Goal: Information Seeking & Learning: Learn about a topic

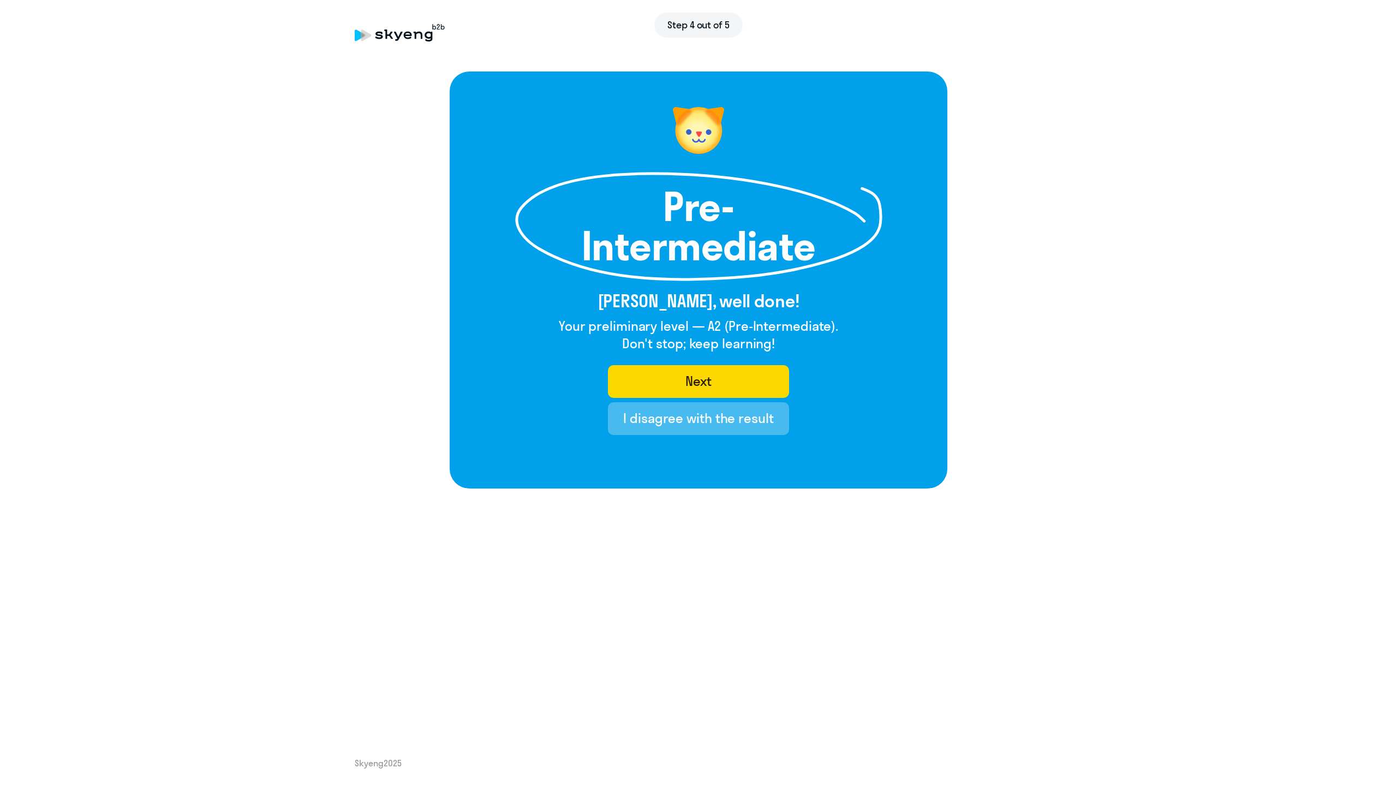
click at [680, 206] on h1 "Pre-Intermediate" at bounding box center [698, 226] width 251 height 79
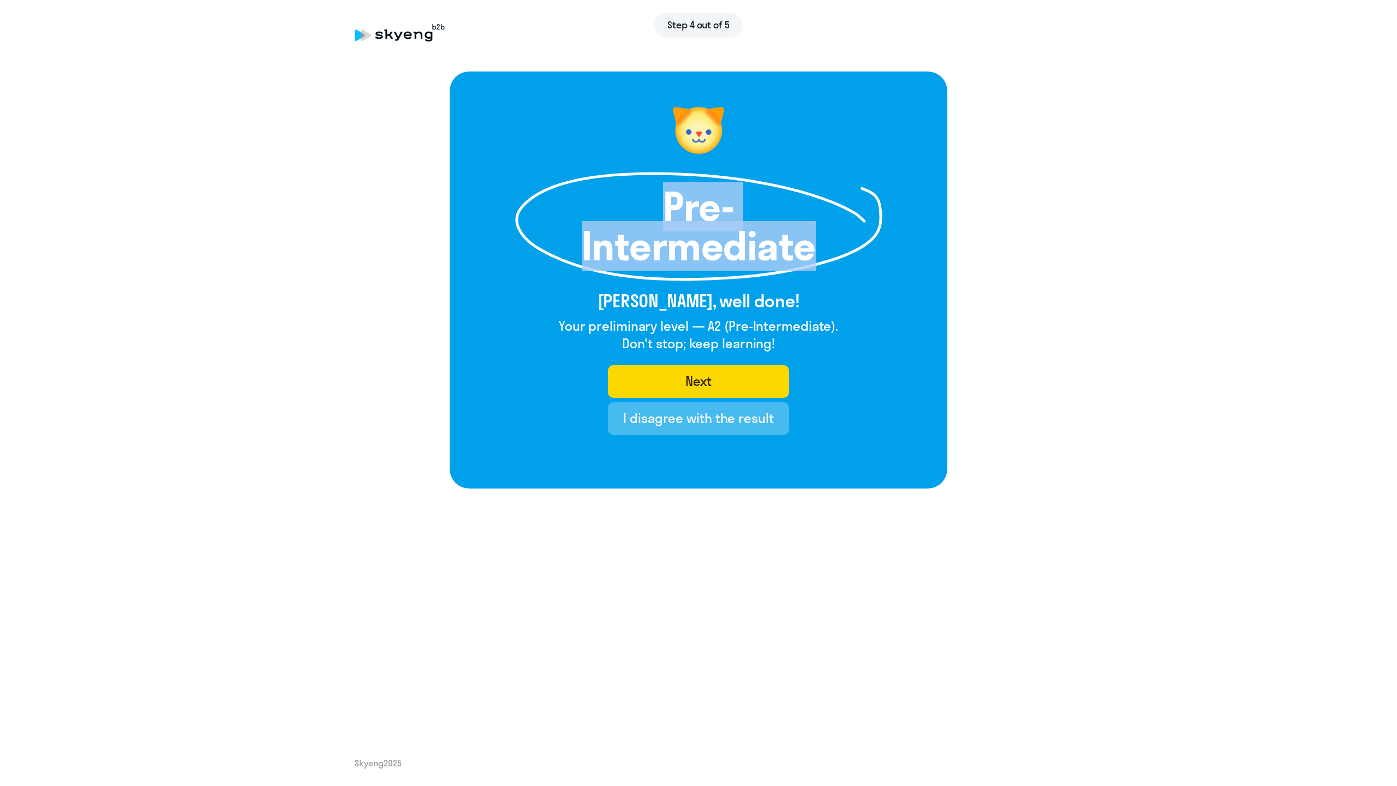
drag, startPoint x: 680, startPoint y: 206, endPoint x: 764, endPoint y: 235, distance: 88.9
click at [764, 235] on h1 "Pre-Intermediate" at bounding box center [698, 226] width 251 height 79
click at [963, 306] on after-test "Pre-Intermediate [PERSON_NAME], well done! Your preliminary level — A2 (Pre-Int…" at bounding box center [699, 279] width 1354 height 417
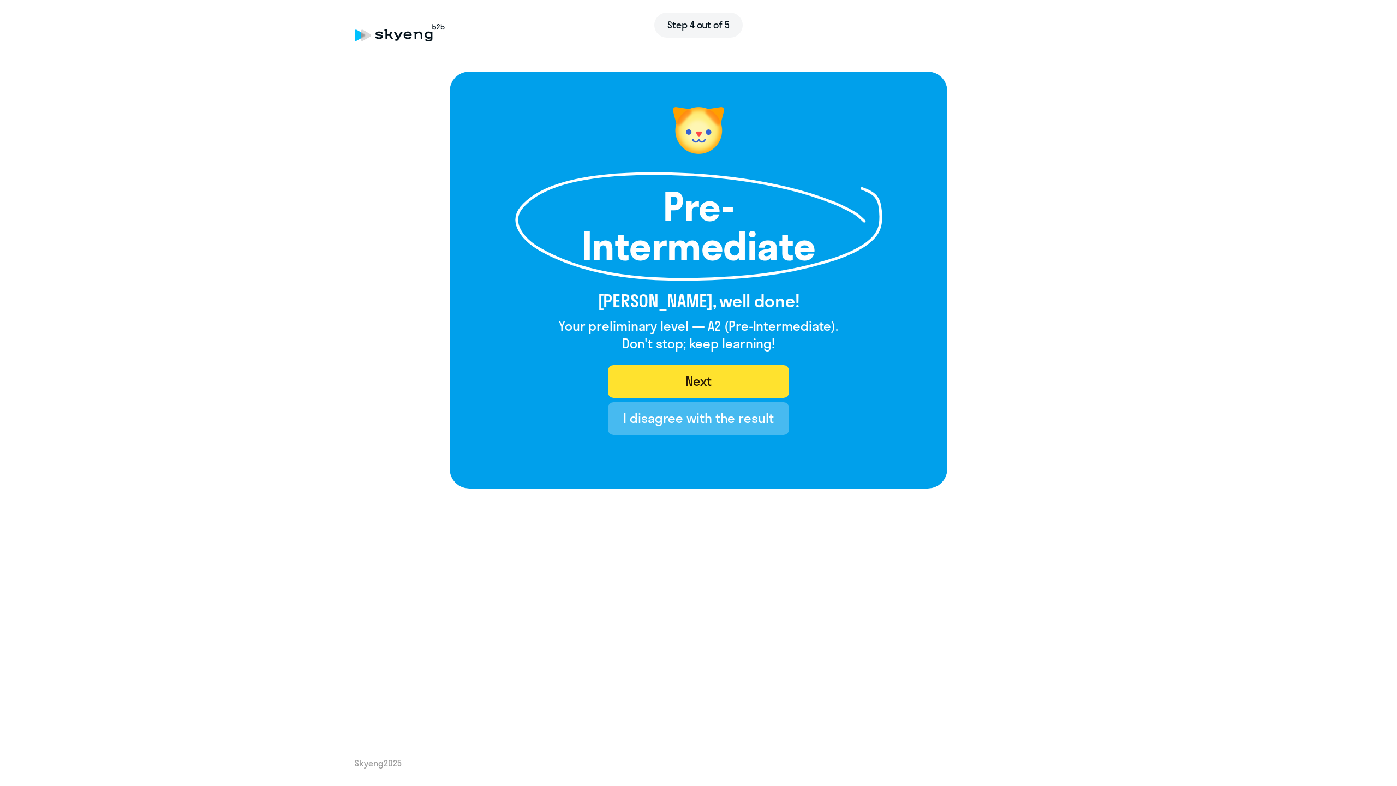
click at [711, 381] on div "Next" at bounding box center [698, 380] width 27 height 17
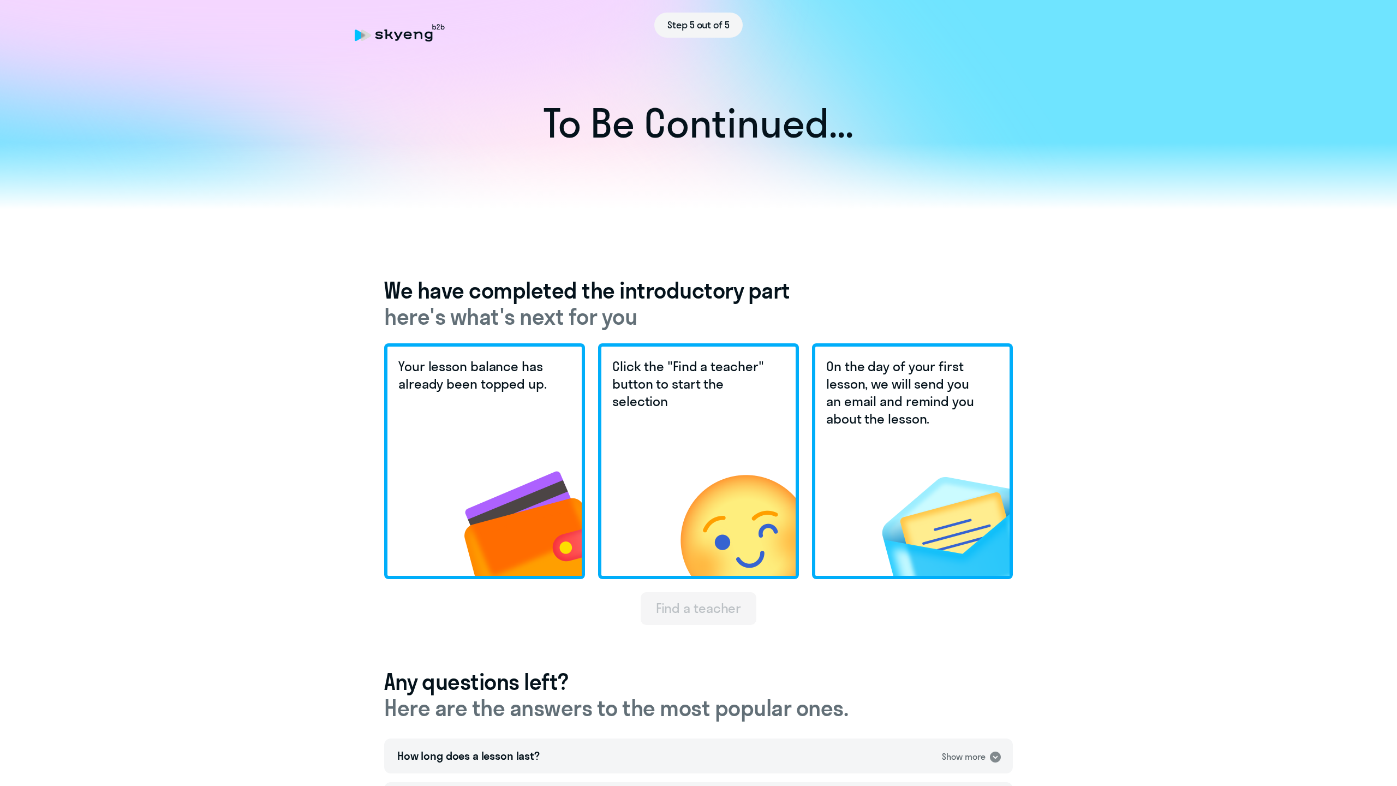
click at [551, 128] on h1 "To Be Continued..." at bounding box center [699, 123] width 1354 height 38
drag, startPoint x: 551, startPoint y: 128, endPoint x: 747, endPoint y: 130, distance: 195.4
click at [747, 130] on h1 "To Be Continued..." at bounding box center [699, 123] width 1354 height 38
click at [644, 168] on div at bounding box center [698, 175] width 1397 height 67
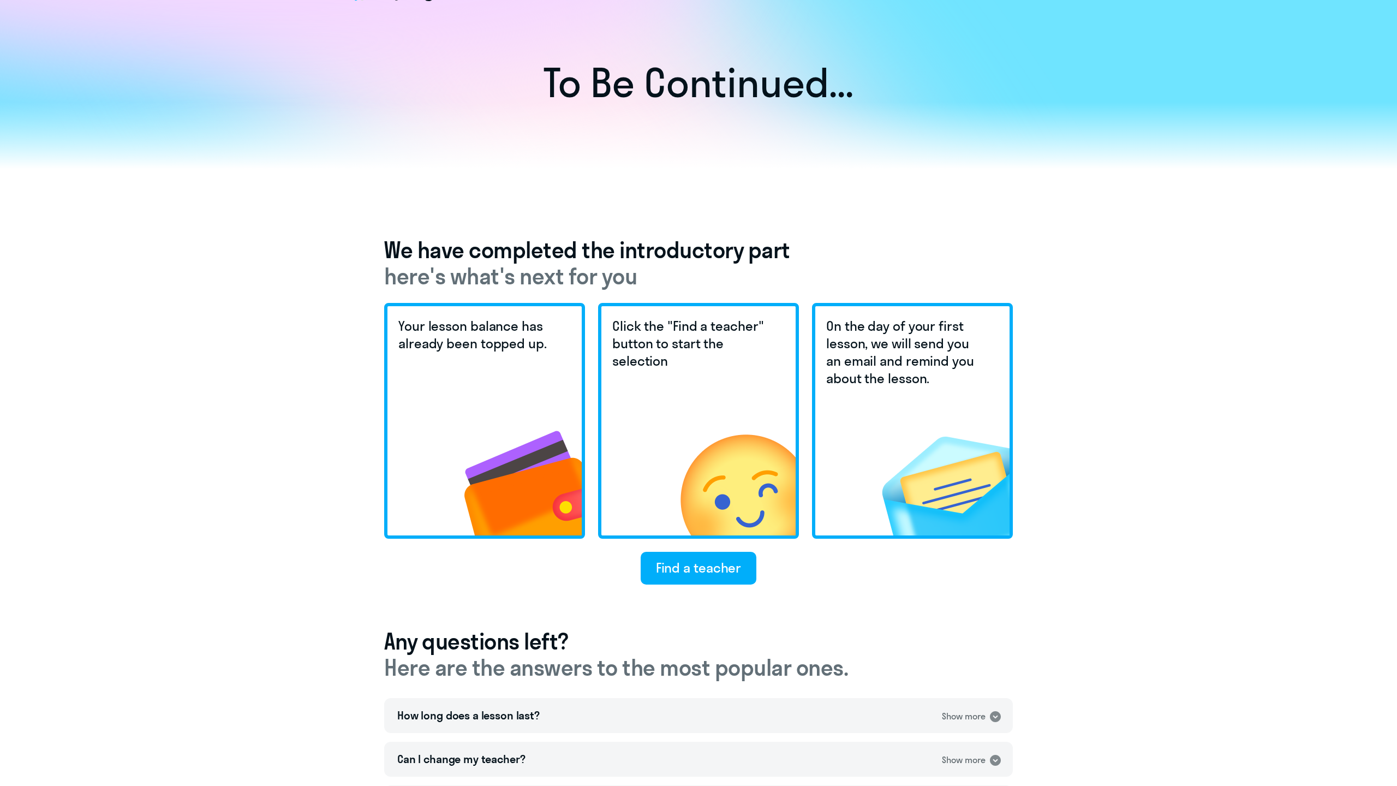
scroll to position [76, 0]
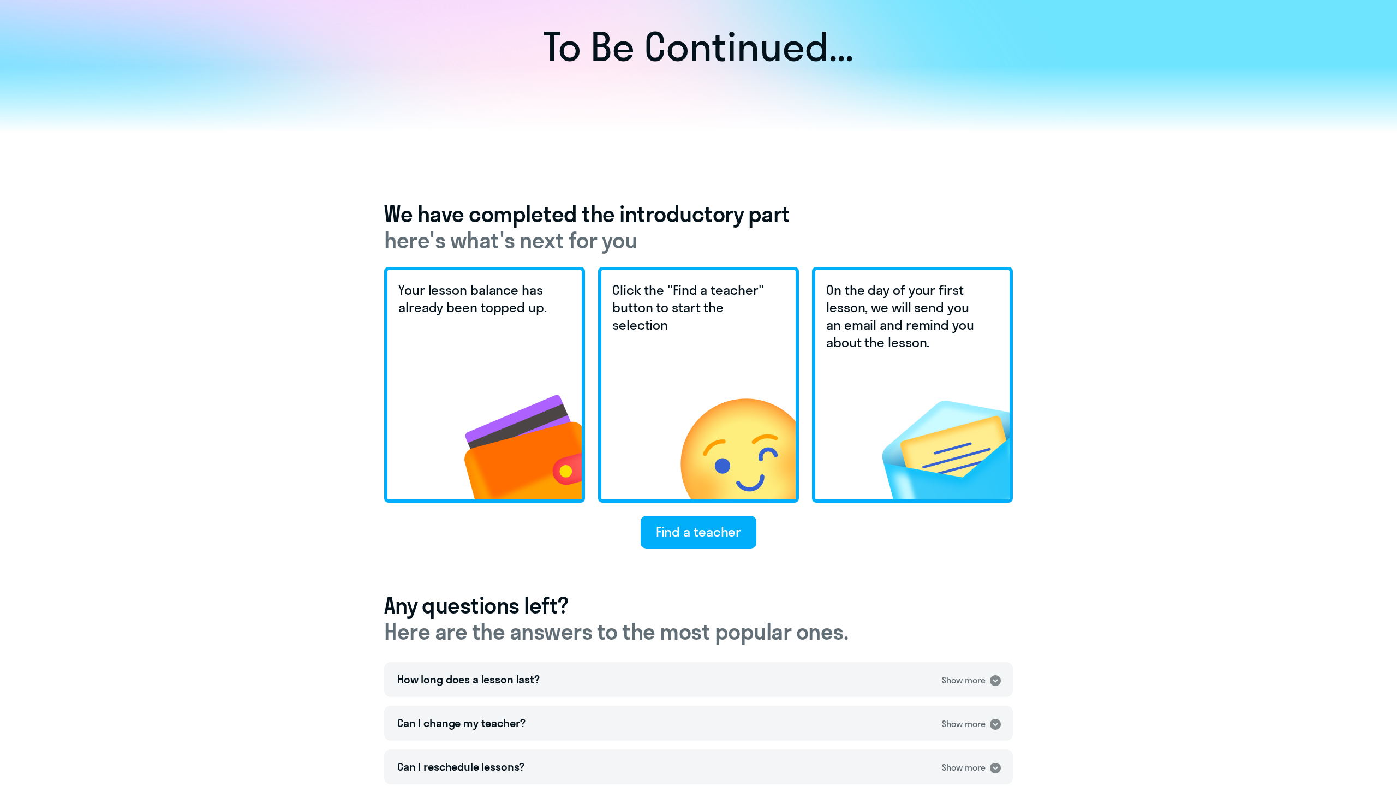
click at [527, 218] on h3 "We have completed the introductory part here's what's next for you" at bounding box center [698, 227] width 629 height 52
drag, startPoint x: 527, startPoint y: 218, endPoint x: 656, endPoint y: 223, distance: 128.9
click at [656, 223] on h3 "We have completed the introductory part here's what's next for you" at bounding box center [698, 227] width 629 height 52
click at [563, 225] on h3 "We have completed the introductory part here's what's next for you" at bounding box center [698, 227] width 629 height 52
click at [403, 240] on span "here's what's next for you" at bounding box center [698, 240] width 629 height 26
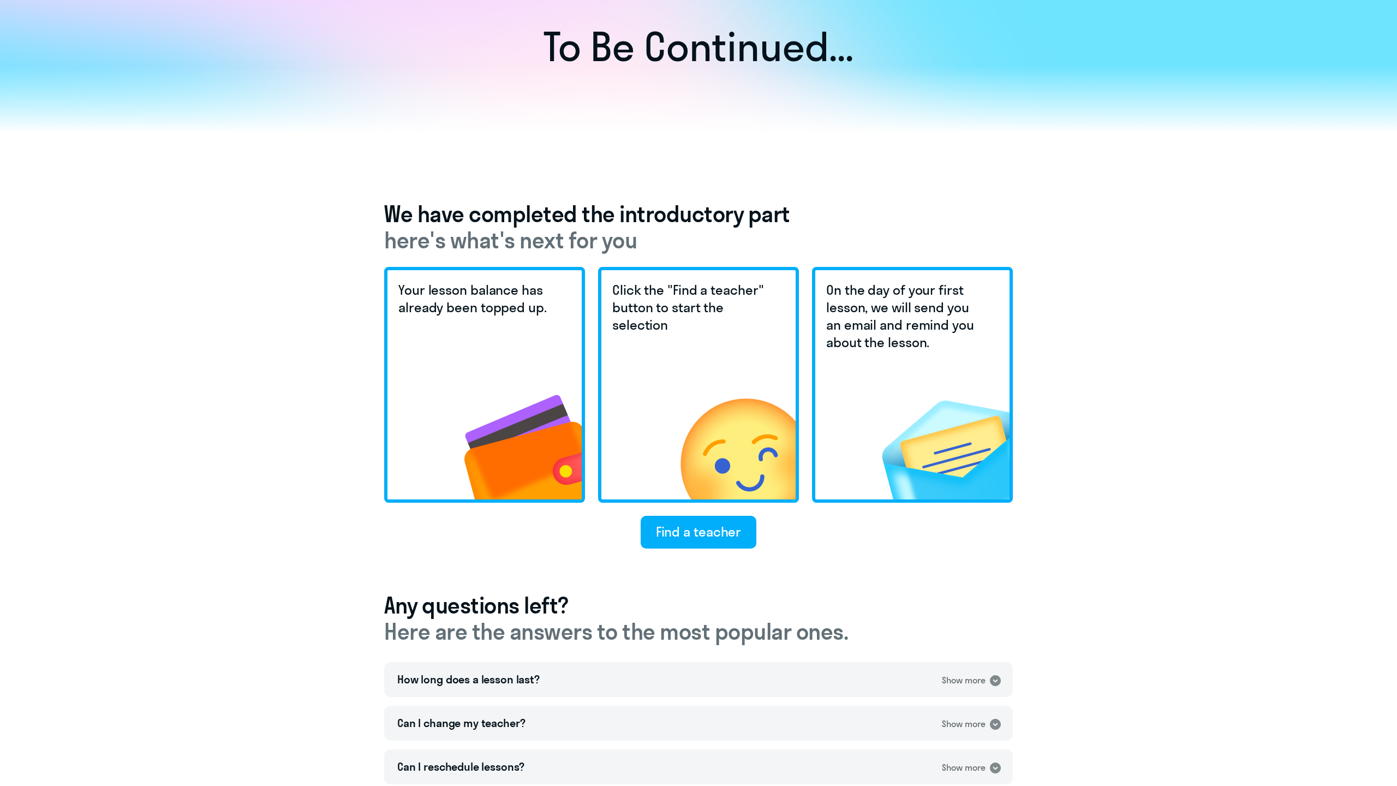
drag, startPoint x: 403, startPoint y: 240, endPoint x: 624, endPoint y: 242, distance: 221.1
click at [624, 242] on span "here's what's next for you" at bounding box center [698, 240] width 629 height 26
click at [706, 241] on span "here's what's next for you" at bounding box center [698, 240] width 629 height 26
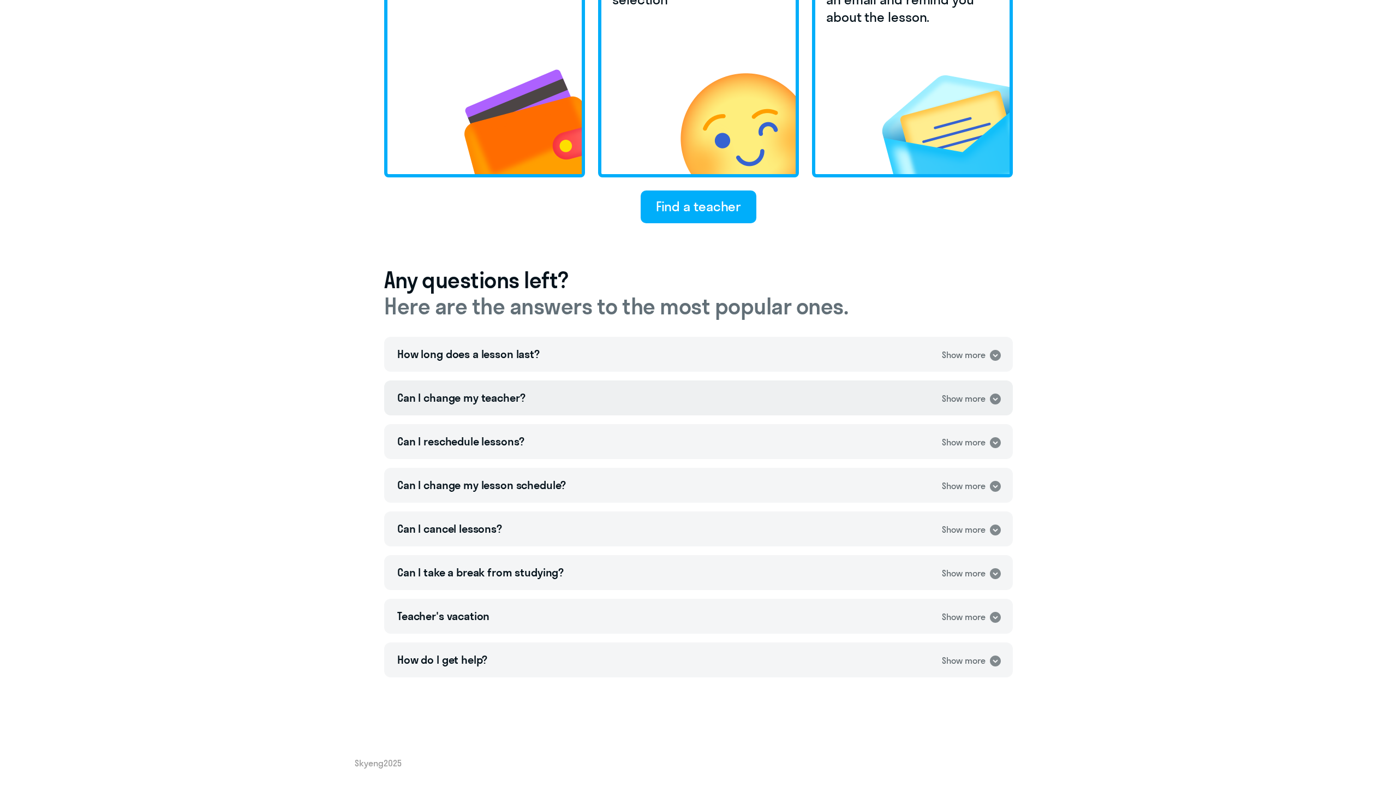
scroll to position [0, 0]
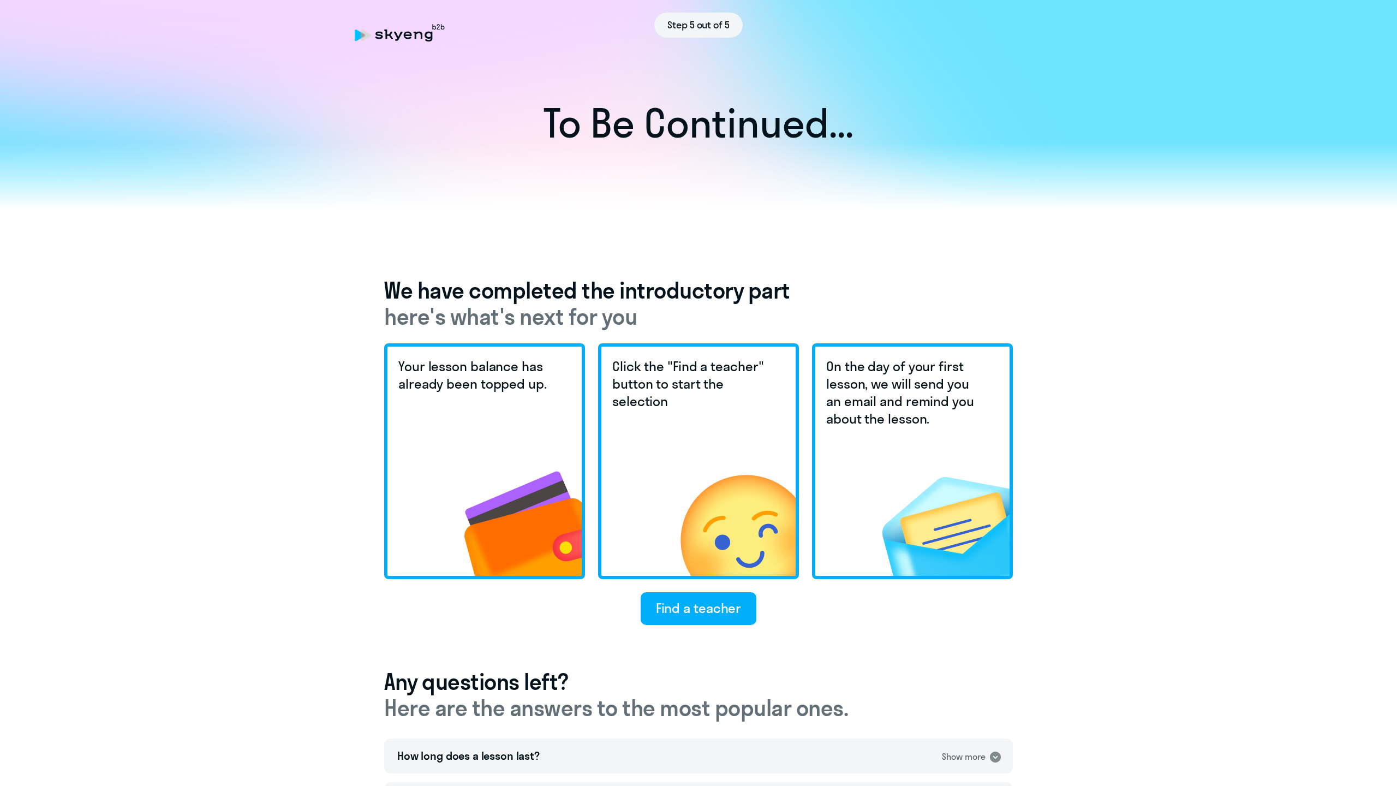
click at [885, 215] on div "To Be Continued... We have completed the introductory part here's what's next f…" at bounding box center [699, 511] width 1354 height 1136
